Goal: Task Accomplishment & Management: Use online tool/utility

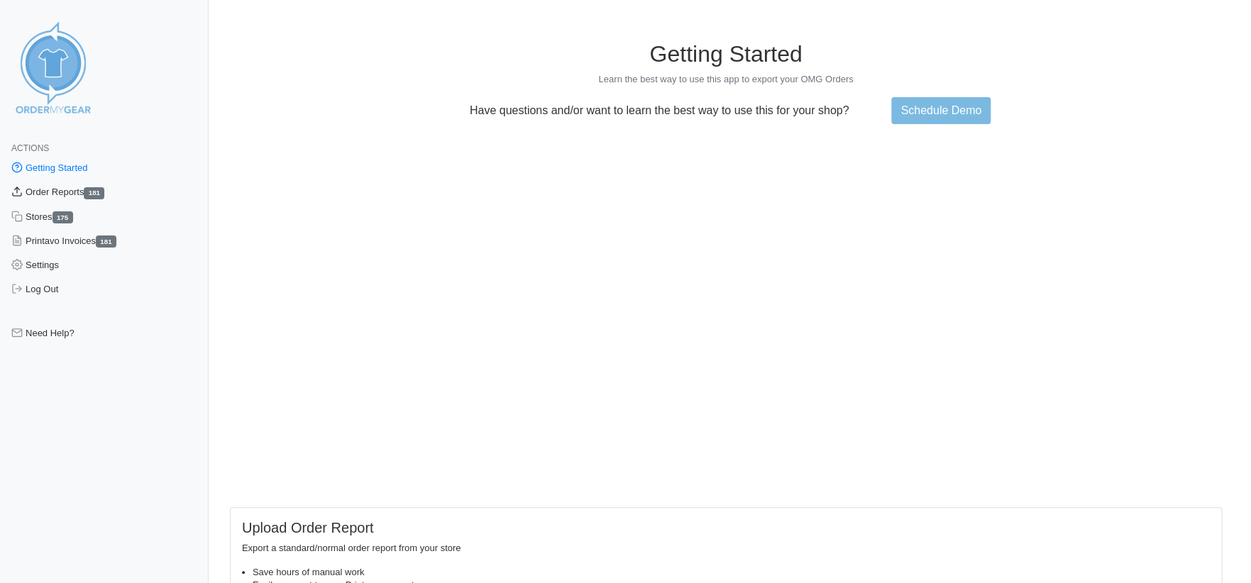
click at [49, 190] on link "Order Reports 181" at bounding box center [104, 192] width 209 height 24
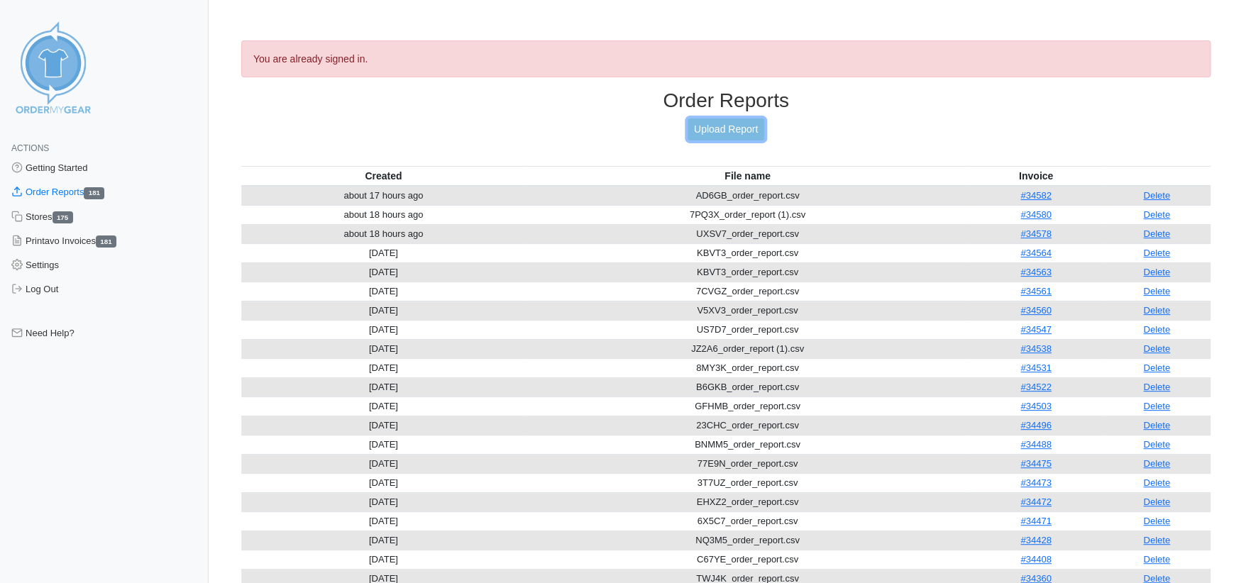
click at [723, 131] on link "Upload Report" at bounding box center [726, 130] width 77 height 22
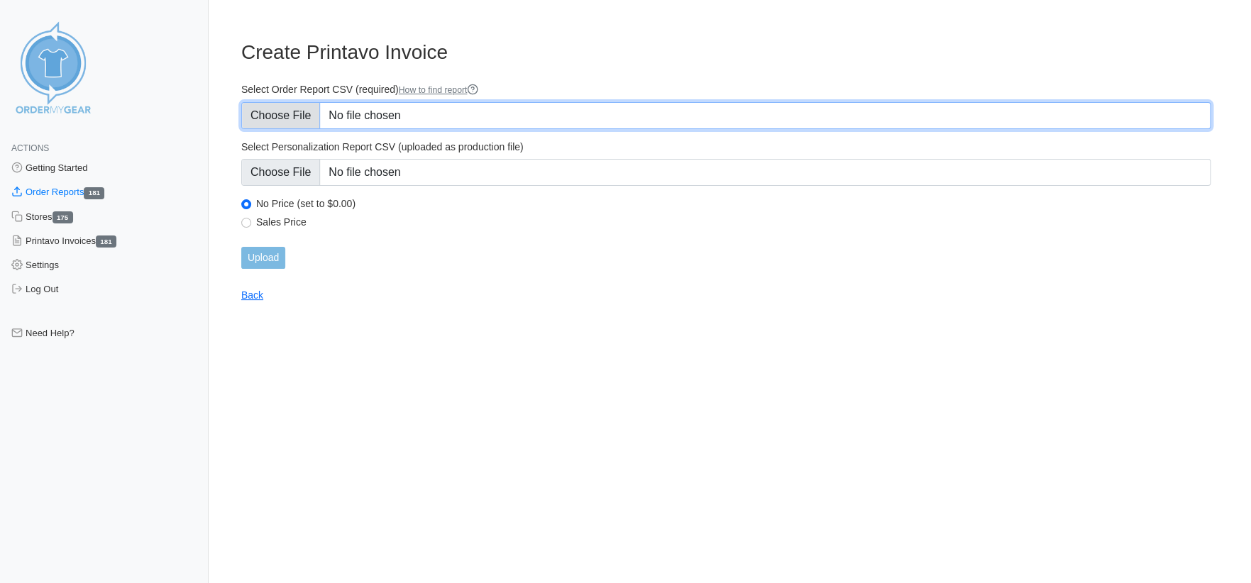
click at [280, 115] on input "Select Order Report CSV (required) How to find report" at bounding box center [726, 115] width 970 height 27
type input "C:\fakepath\6AJFV_order_report.csv"
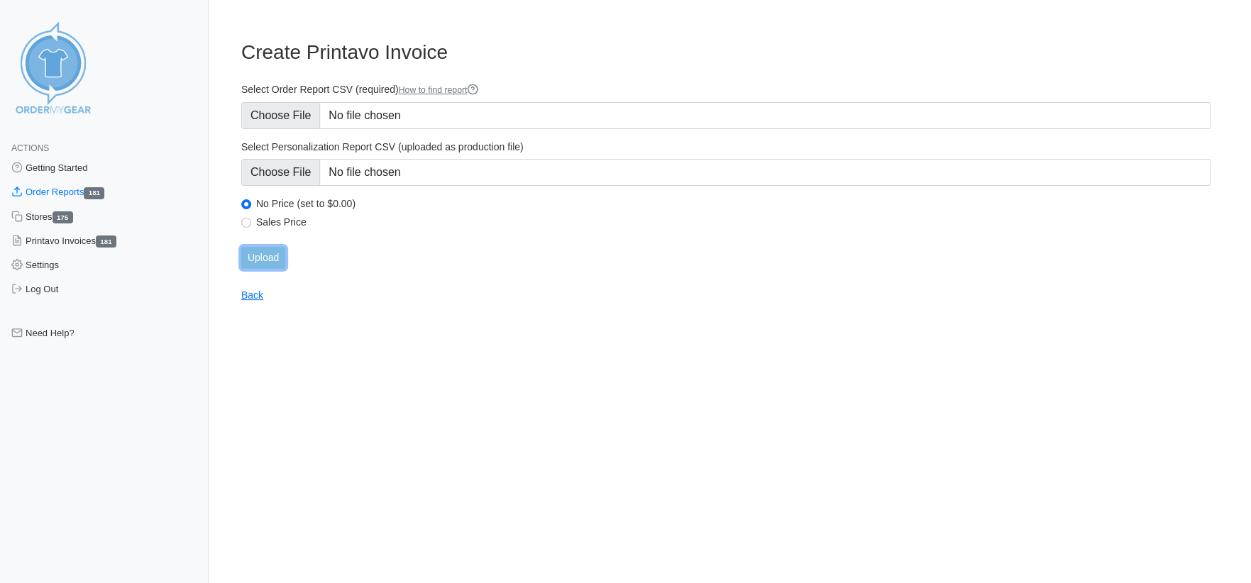
click at [259, 259] on input "Upload" at bounding box center [263, 258] width 44 height 22
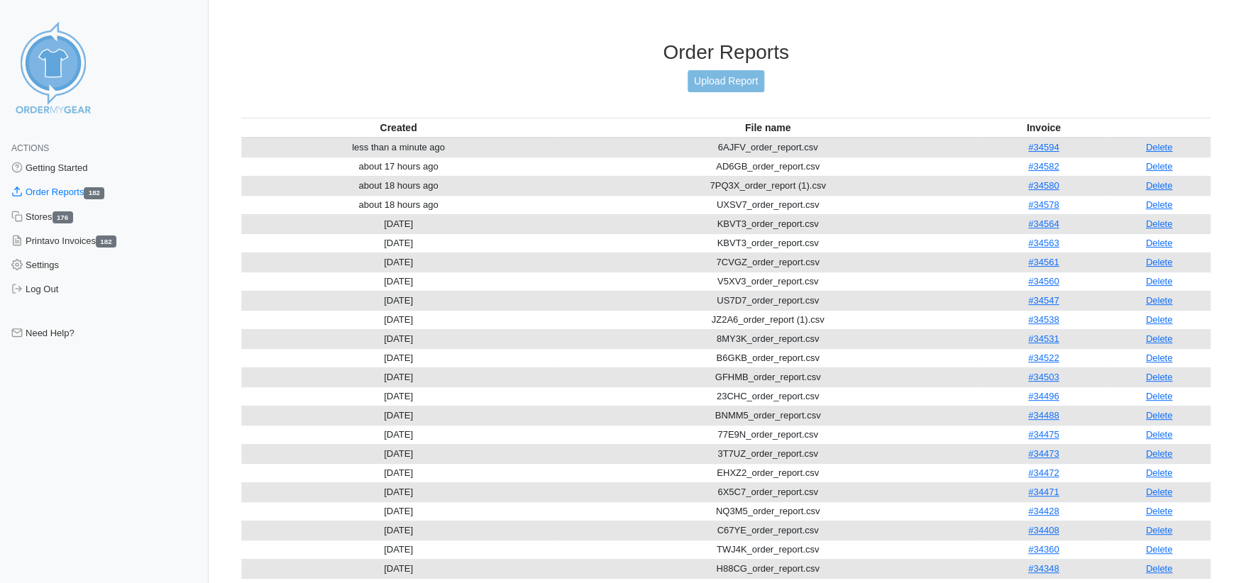
click at [1043, 142] on link "#34594" at bounding box center [1044, 147] width 31 height 11
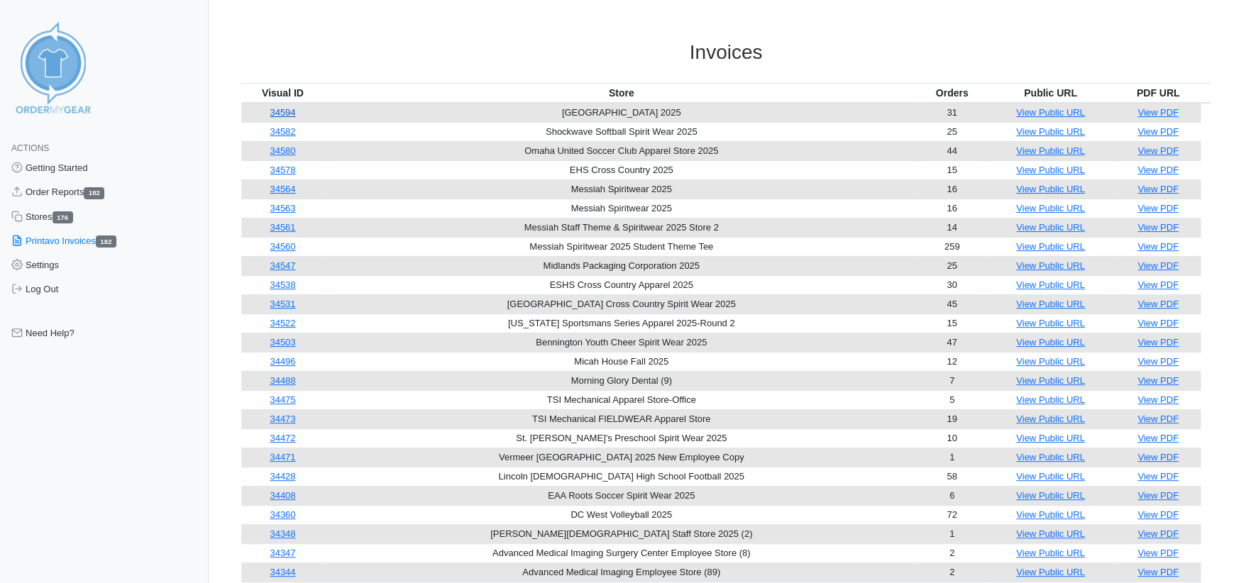
click at [279, 114] on link "34594" at bounding box center [283, 112] width 26 height 11
